Goal: Task Accomplishment & Management: Use online tool/utility

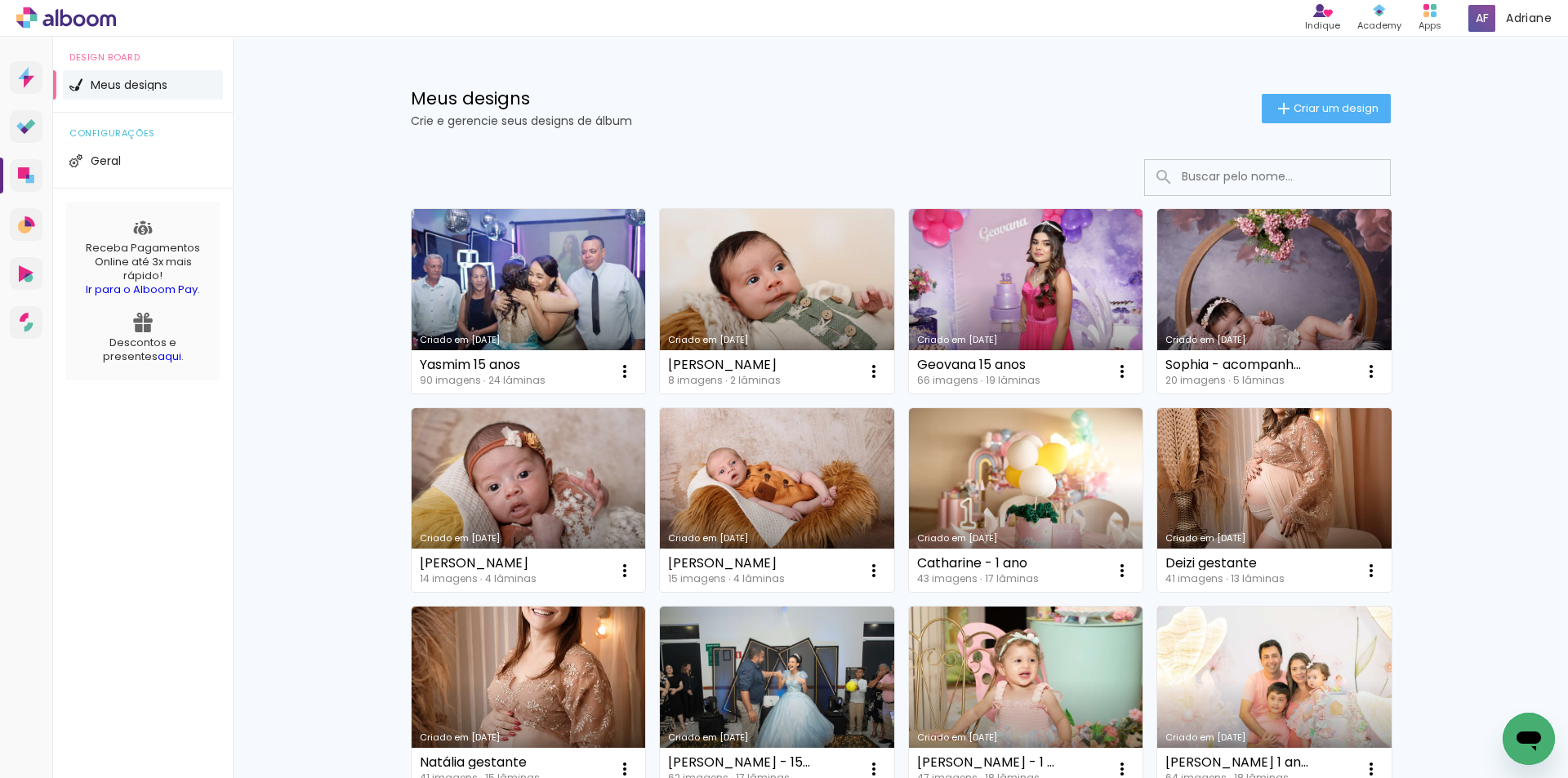
click at [540, 271] on link "Criado em [DATE]" at bounding box center [529, 301] width 234 height 184
